Goal: Transaction & Acquisition: Obtain resource

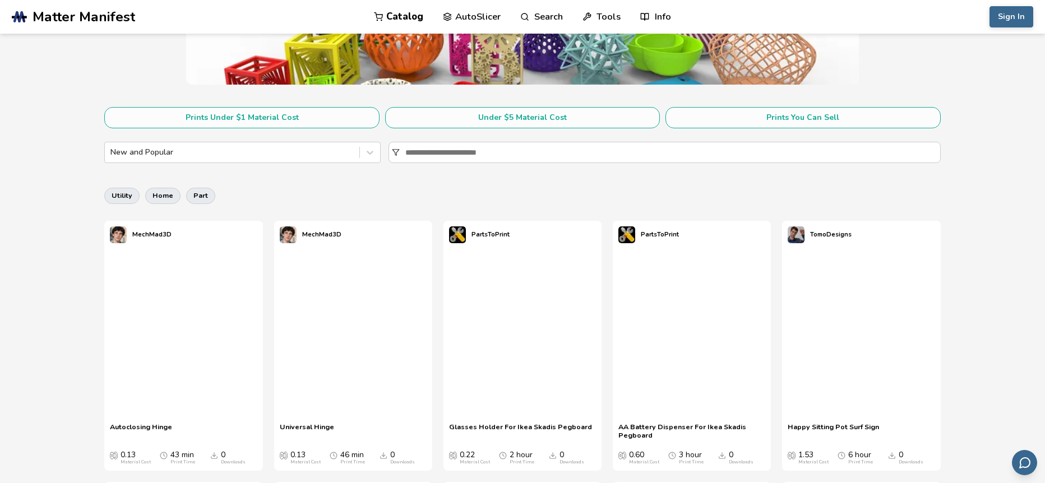
scroll to position [280, 0]
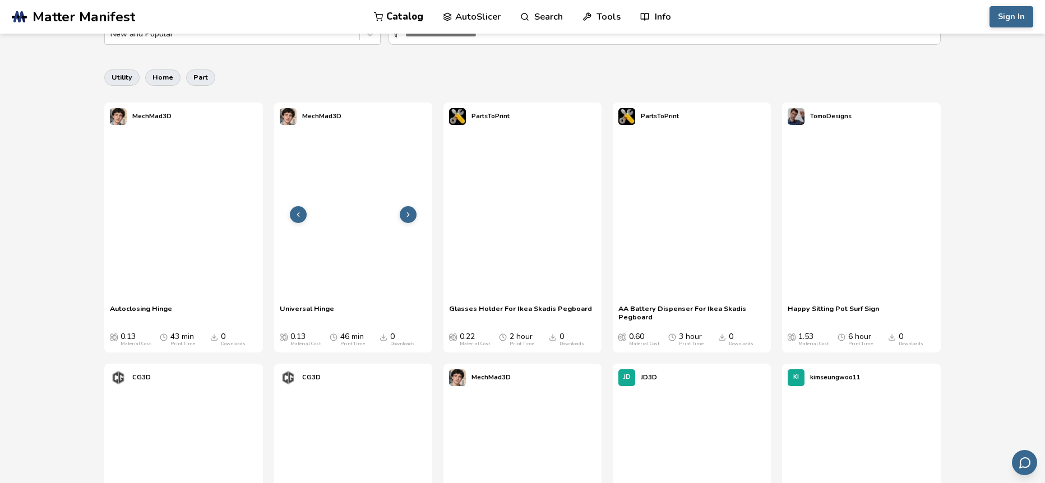
click at [326, 226] on div at bounding box center [353, 215] width 158 height 168
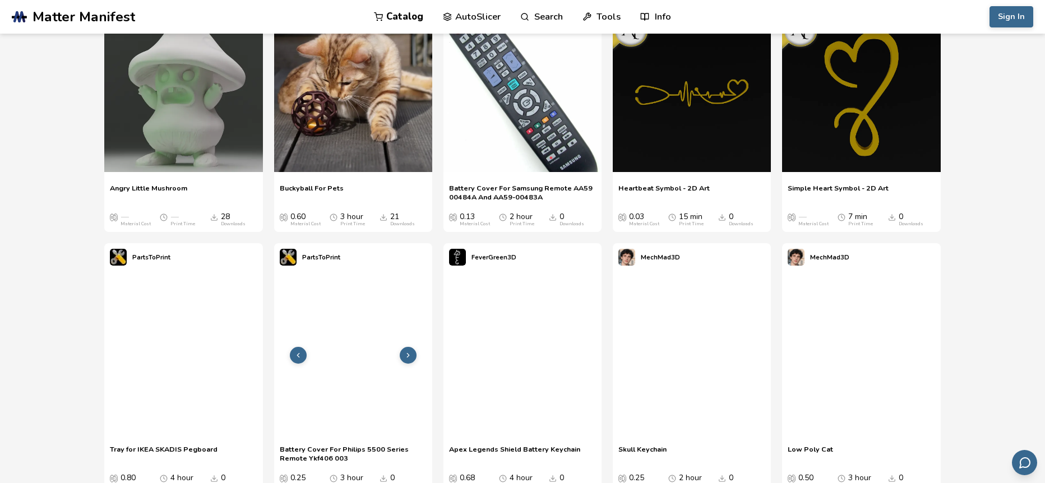
scroll to position [4599, 0]
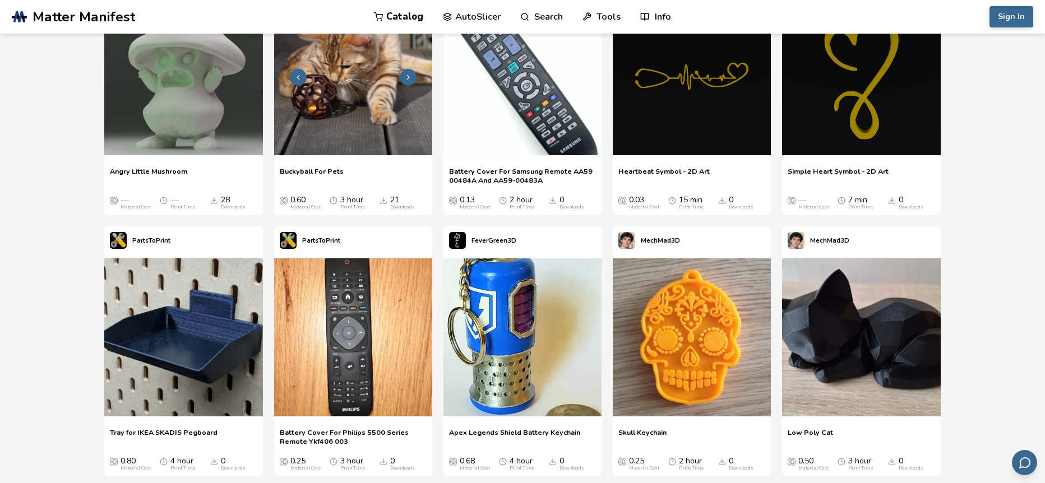
click at [378, 126] on img at bounding box center [353, 76] width 158 height 158
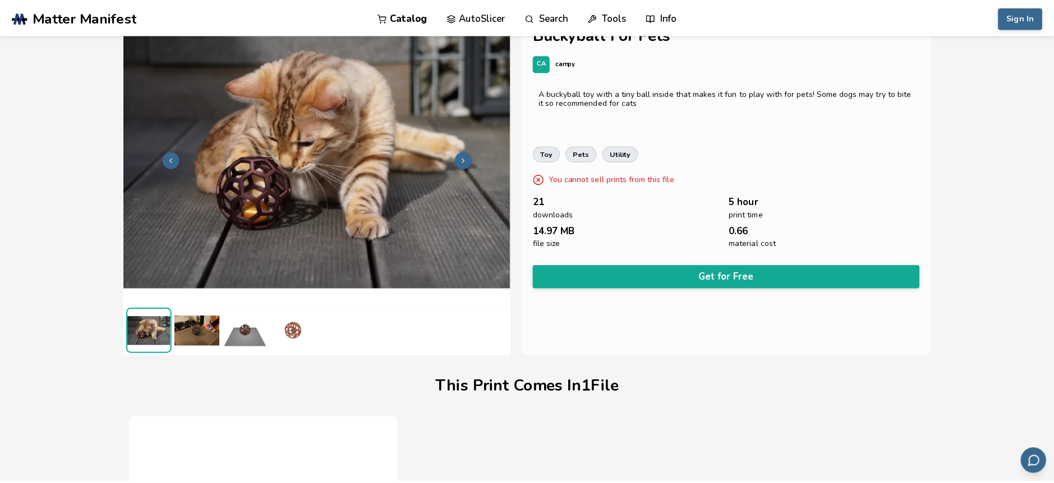
scroll to position [17, 0]
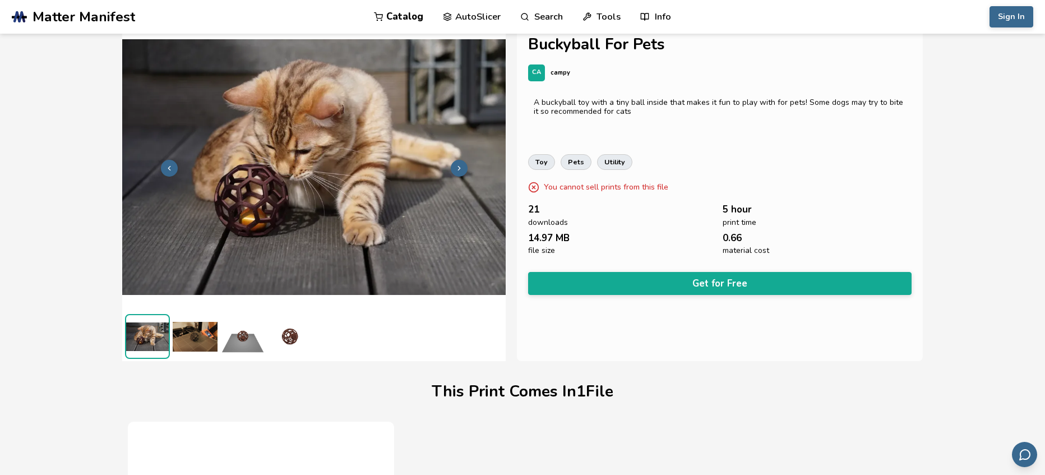
click at [282, 338] on img at bounding box center [290, 336] width 45 height 45
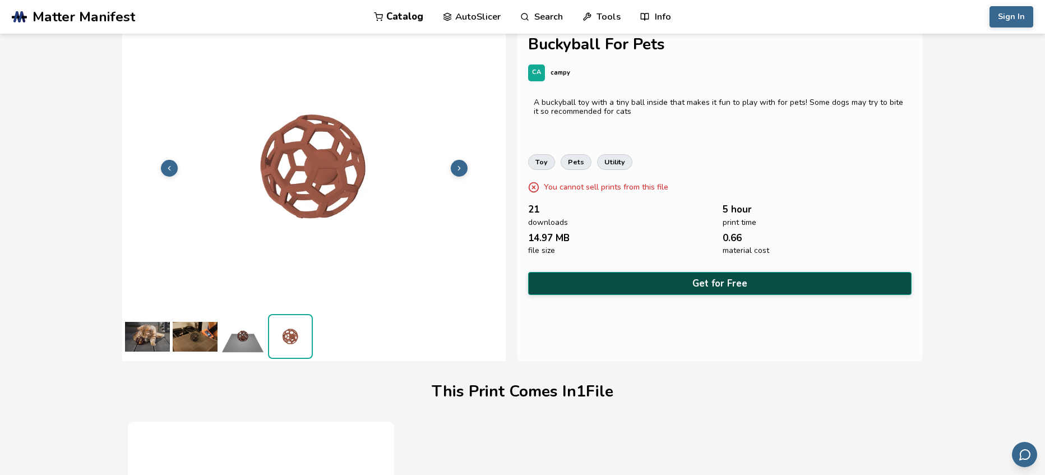
click at [642, 274] on button "Get for Free" at bounding box center [720, 283] width 384 height 23
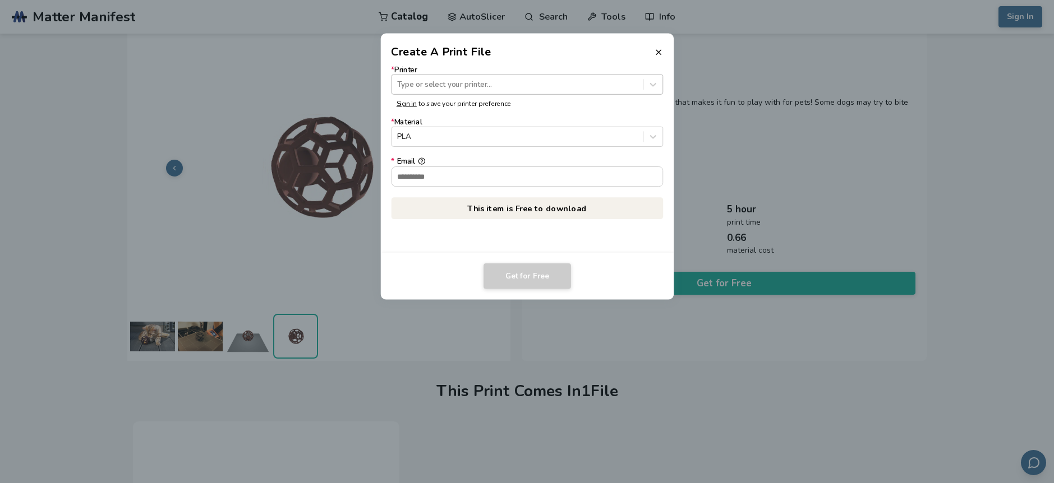
click at [474, 89] on div at bounding box center [517, 84] width 240 height 11
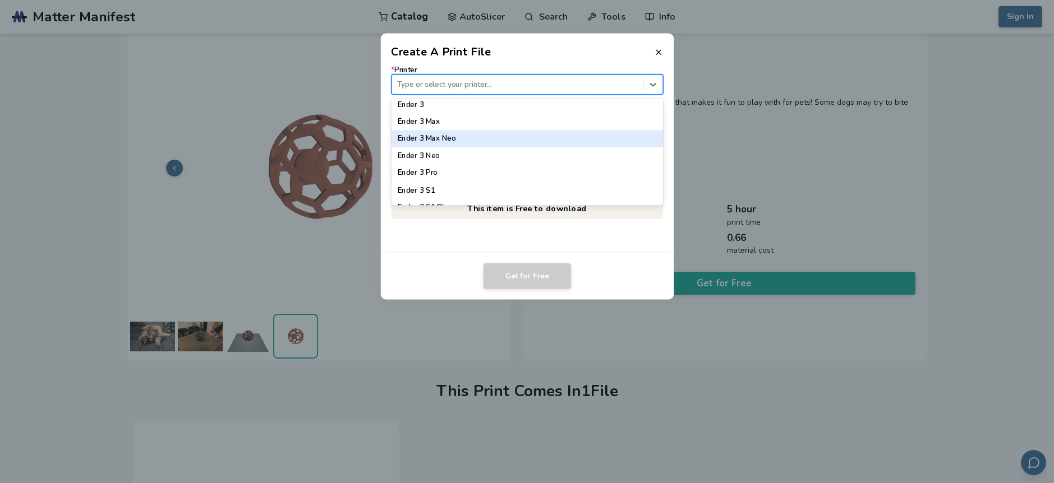
scroll to position [561, 0]
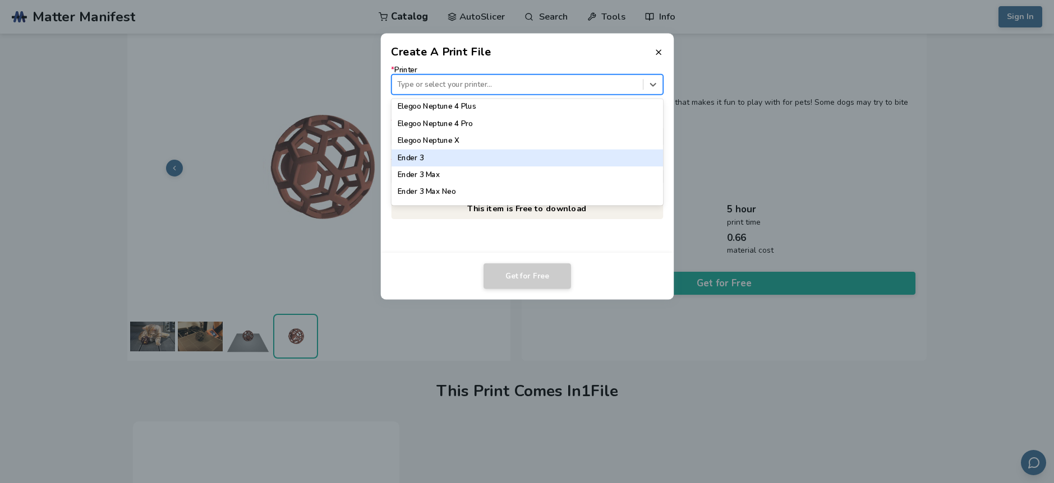
click at [451, 157] on div "Ender 3" at bounding box center [527, 158] width 272 height 17
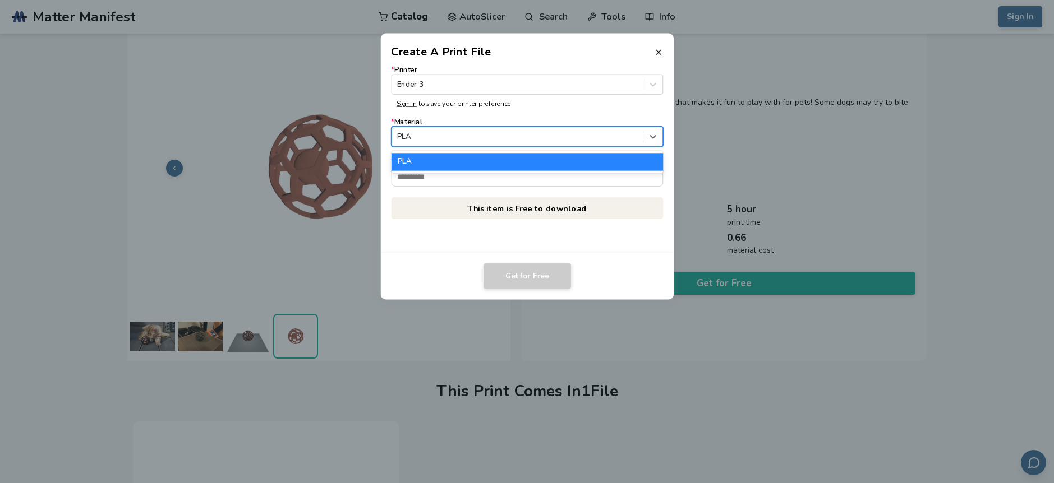
click at [436, 141] on div at bounding box center [517, 137] width 240 height 11
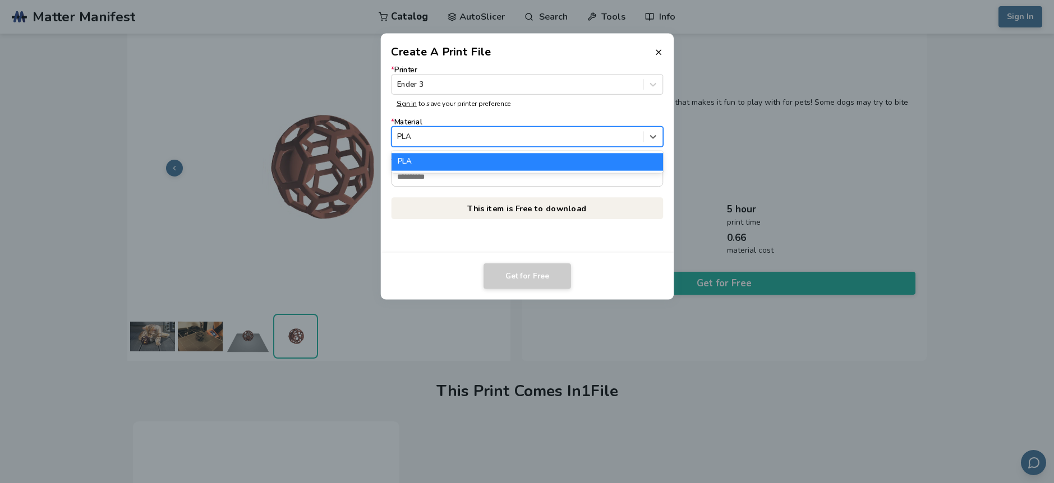
click at [426, 164] on div "PLA" at bounding box center [527, 162] width 272 height 17
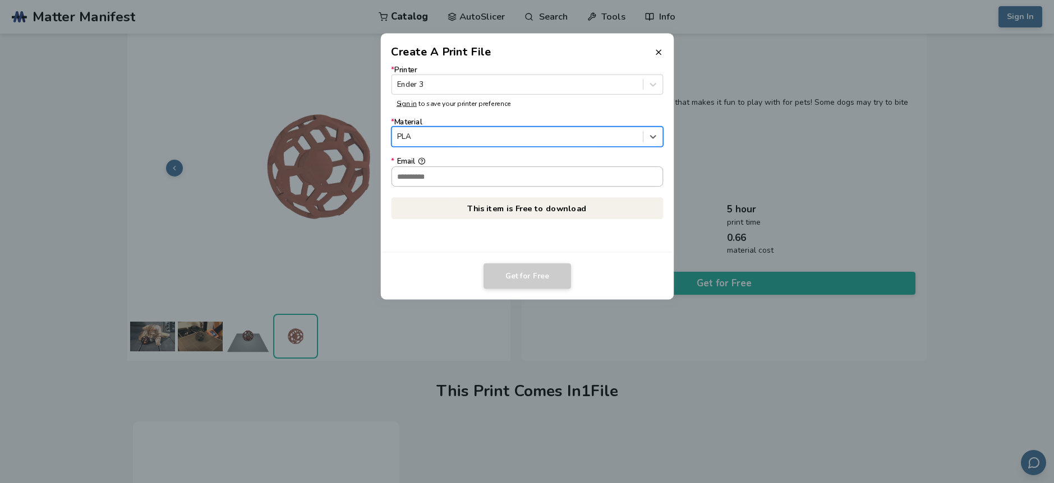
click at [435, 177] on input "* Email" at bounding box center [526, 176] width 271 height 19
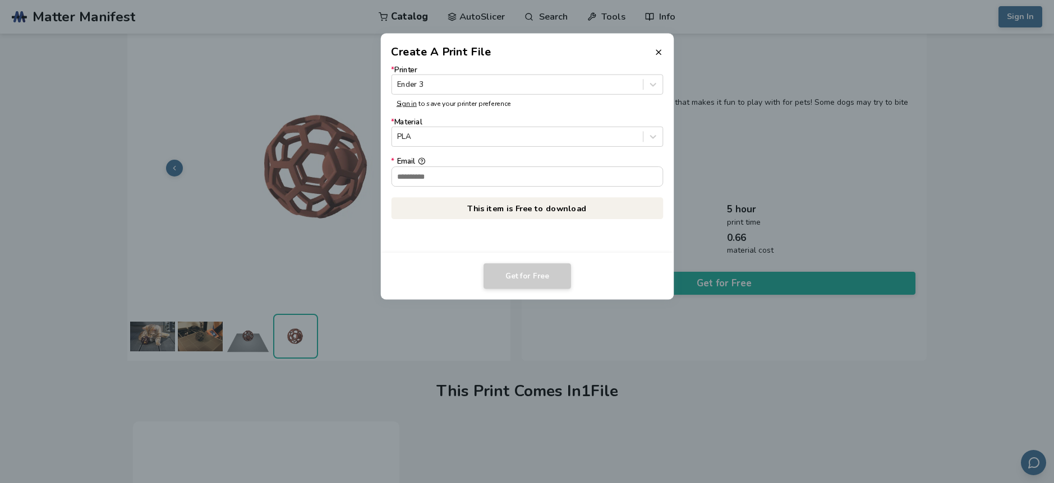
type input "**********"
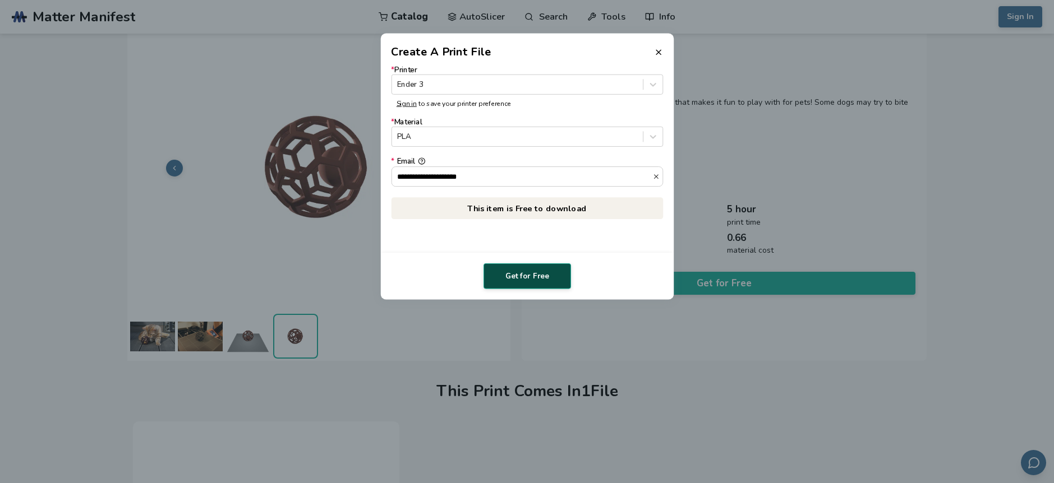
click at [529, 278] on button "Get for Free" at bounding box center [526, 277] width 87 height 26
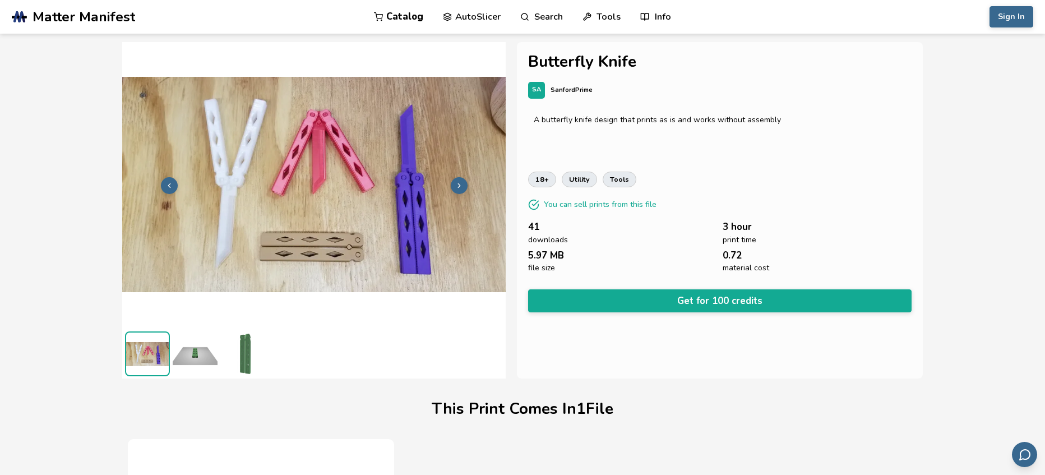
click at [197, 334] on img at bounding box center [195, 353] width 45 height 45
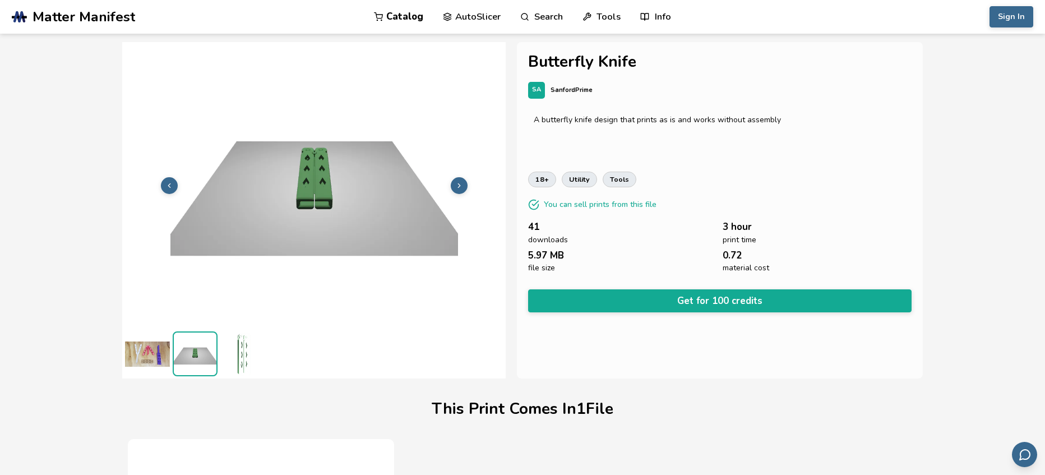
click at [236, 345] on img at bounding box center [242, 353] width 45 height 45
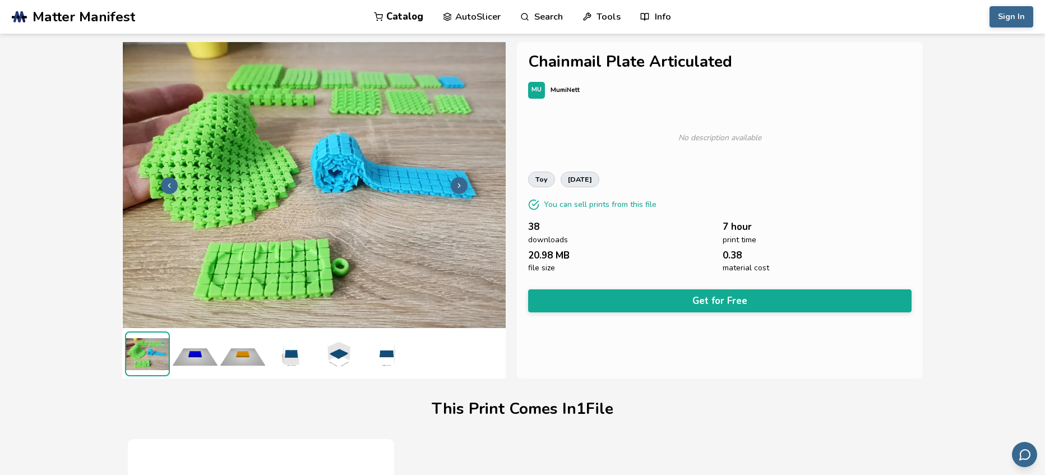
click at [205, 349] on img at bounding box center [195, 353] width 45 height 45
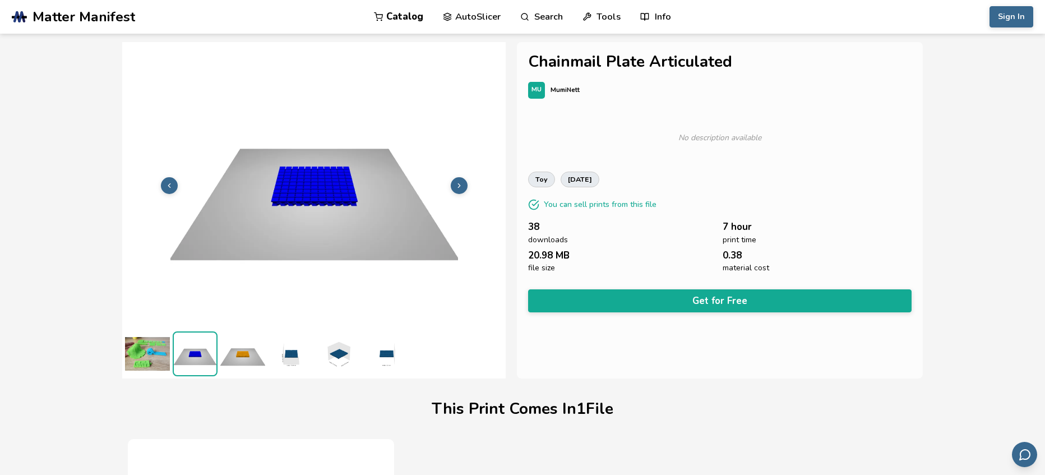
click at [251, 352] on img at bounding box center [242, 353] width 45 height 45
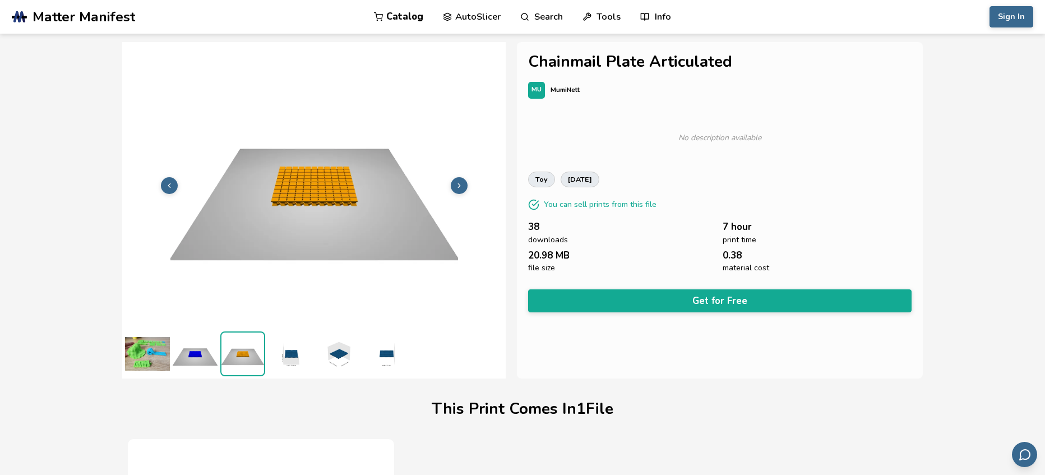
click at [268, 351] on img at bounding box center [290, 353] width 45 height 45
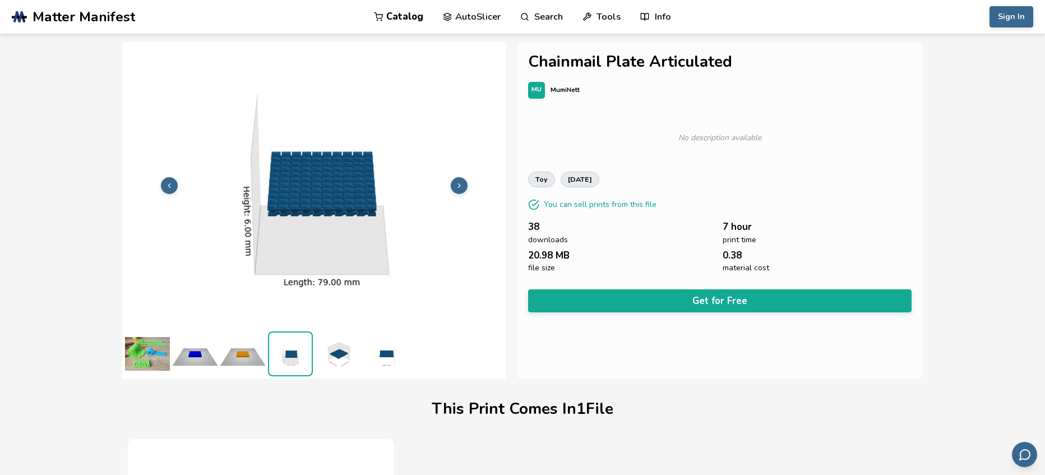
click at [337, 348] on img at bounding box center [338, 353] width 45 height 45
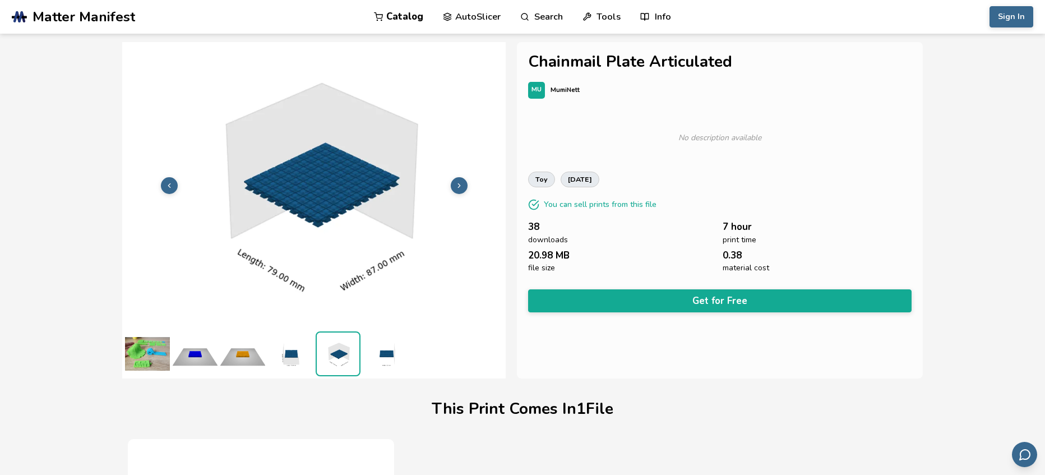
click at [391, 360] on img at bounding box center [385, 353] width 45 height 45
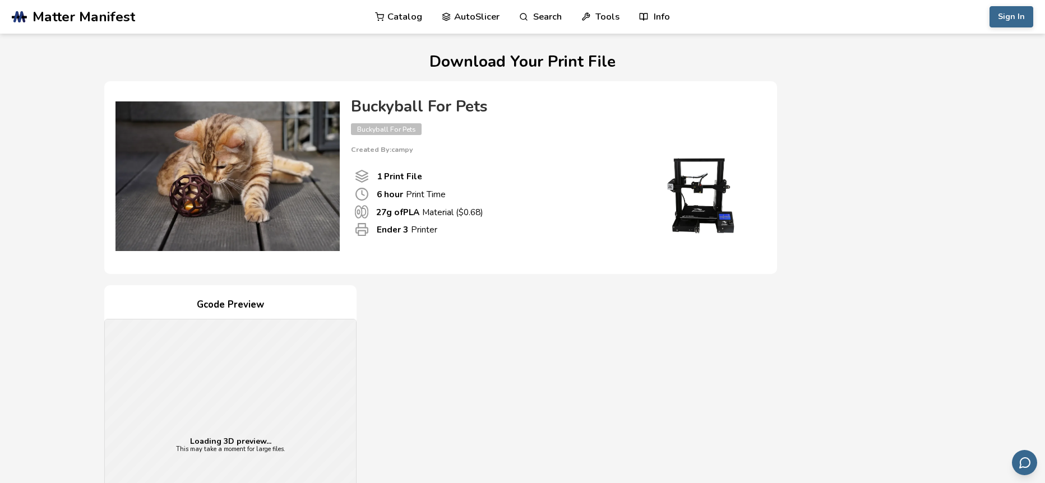
click at [495, 227] on div "Ender 3 Printer" at bounding box center [489, 230] width 268 height 14
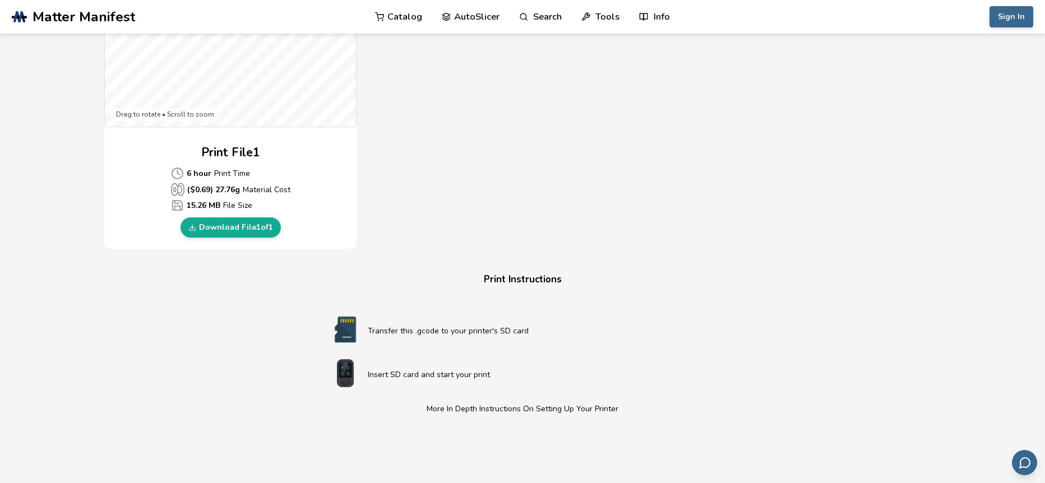
scroll to position [449, 0]
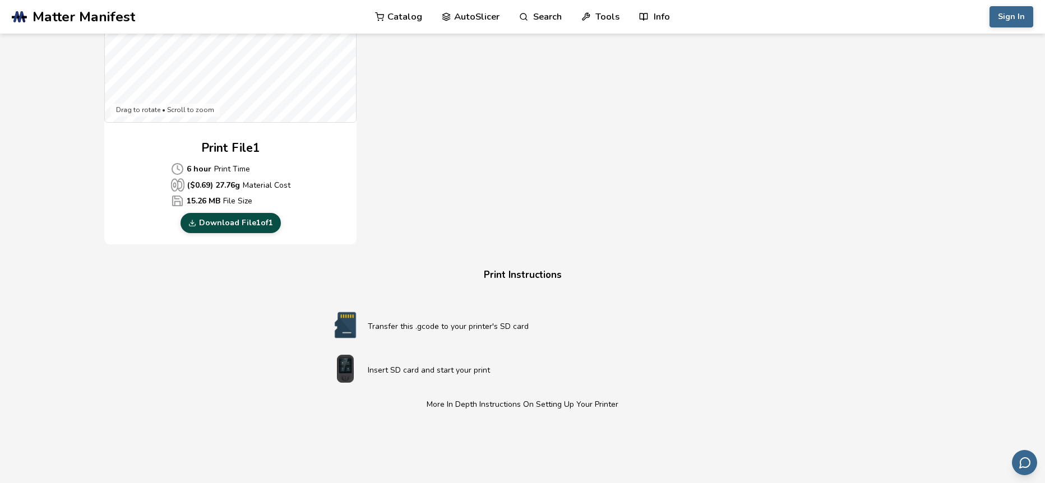
click at [249, 220] on link "Download File 1 of 1" at bounding box center [231, 223] width 100 height 20
